Goal: Feedback & Contribution: Leave review/rating

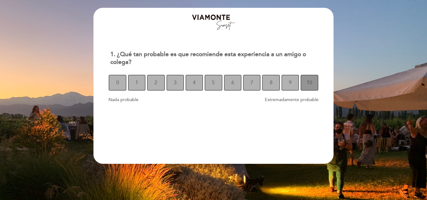
click at [313, 87] on button "10" at bounding box center [309, 83] width 17 height 16
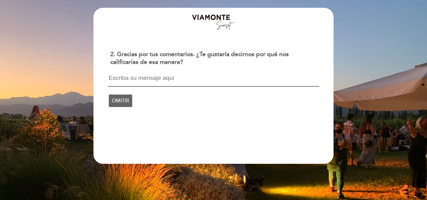
click at [142, 82] on textarea at bounding box center [213, 81] width 211 height 12
click at [113, 106] on span "OMITIR" at bounding box center [120, 100] width 17 height 17
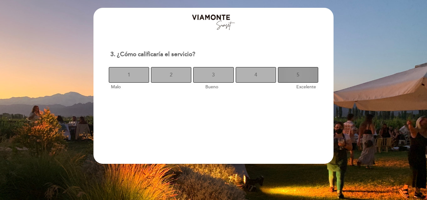
click at [303, 77] on button "5" at bounding box center [298, 75] width 40 height 16
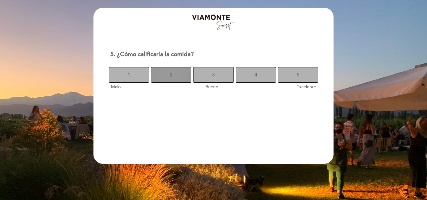
click at [177, 77] on button "2" at bounding box center [171, 75] width 40 height 16
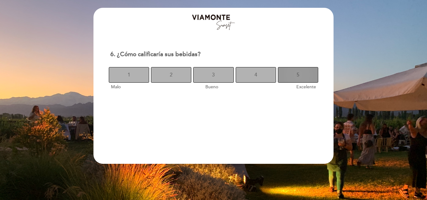
click at [299, 72] on span "5" at bounding box center [297, 74] width 3 height 17
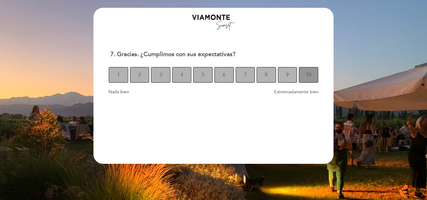
click at [312, 75] on button "10" at bounding box center [308, 75] width 19 height 16
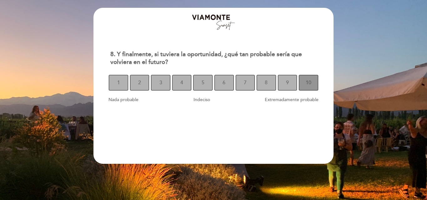
click at [308, 86] on span "10" at bounding box center [309, 82] width 6 height 17
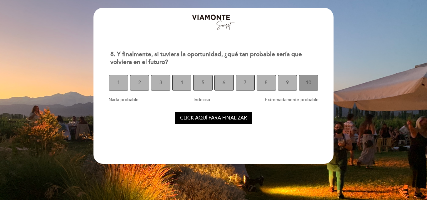
select select "es"
